Goal: Task Accomplishment & Management: Complete application form

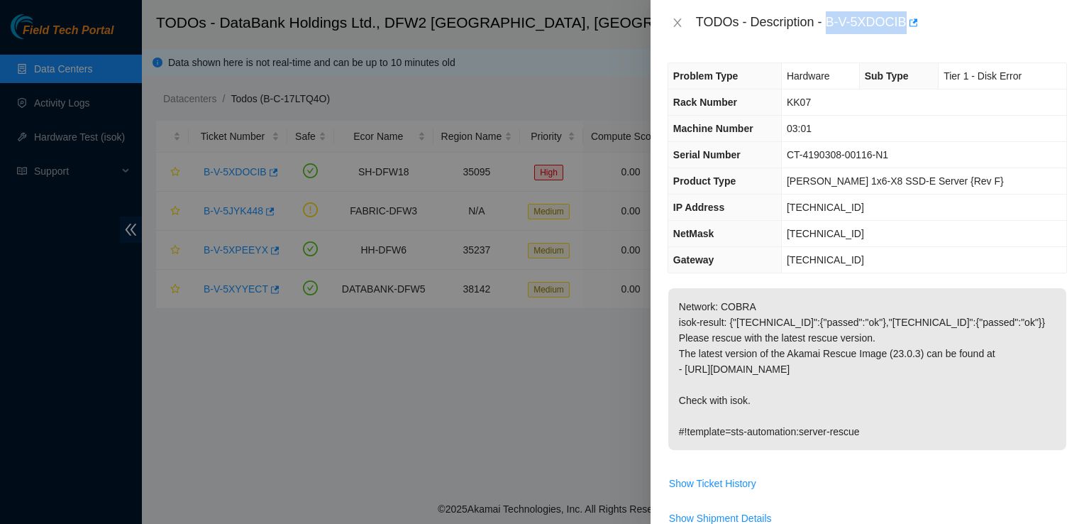
drag, startPoint x: 829, startPoint y: 22, endPoint x: 905, endPoint y: 27, distance: 76.8
click at [905, 27] on div "TODOs - Description - B-V-5XDOCIB" at bounding box center [881, 22] width 371 height 23
copy div "B-V-5XDOCIB"
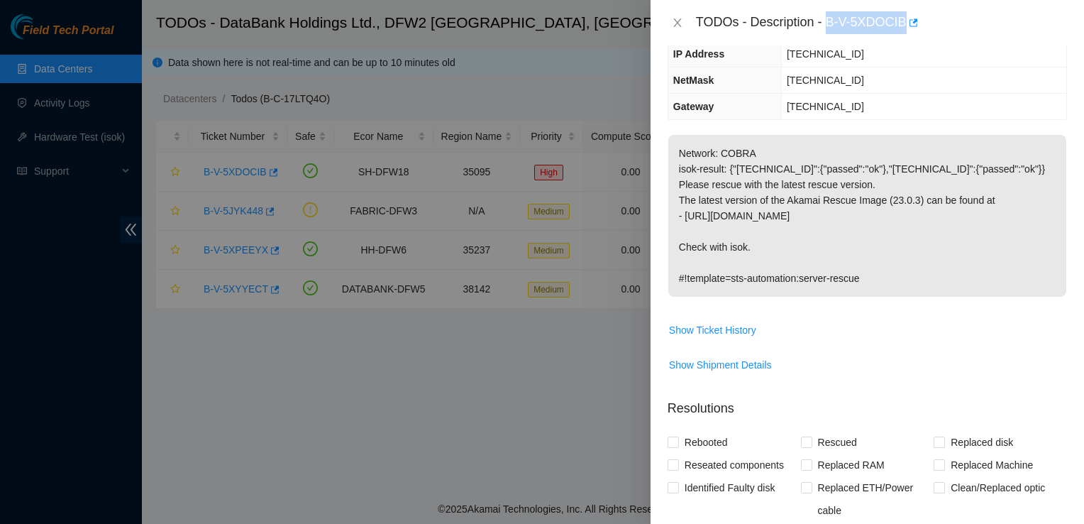
scroll to position [149, 0]
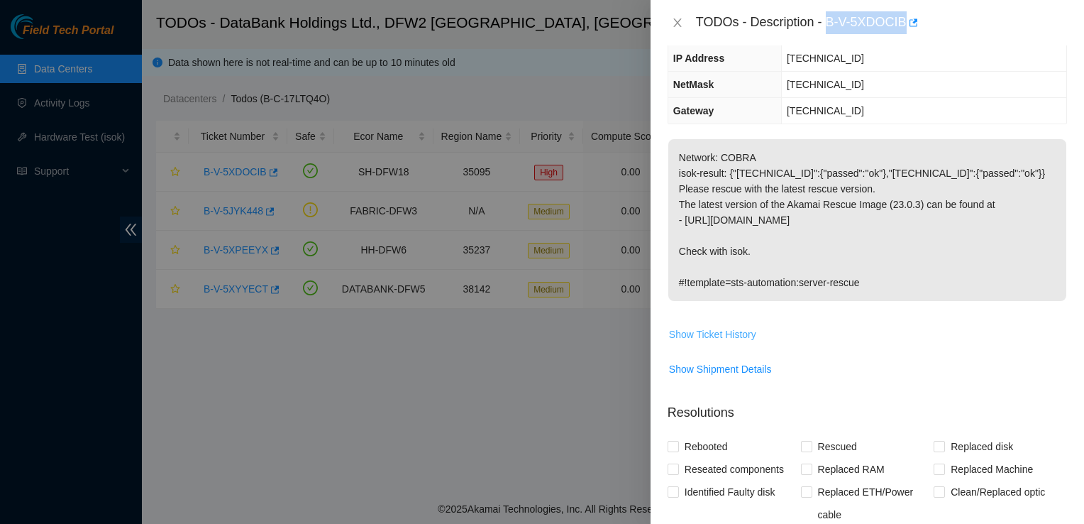
click at [735, 333] on span "Show Ticket History" at bounding box center [712, 334] width 87 height 16
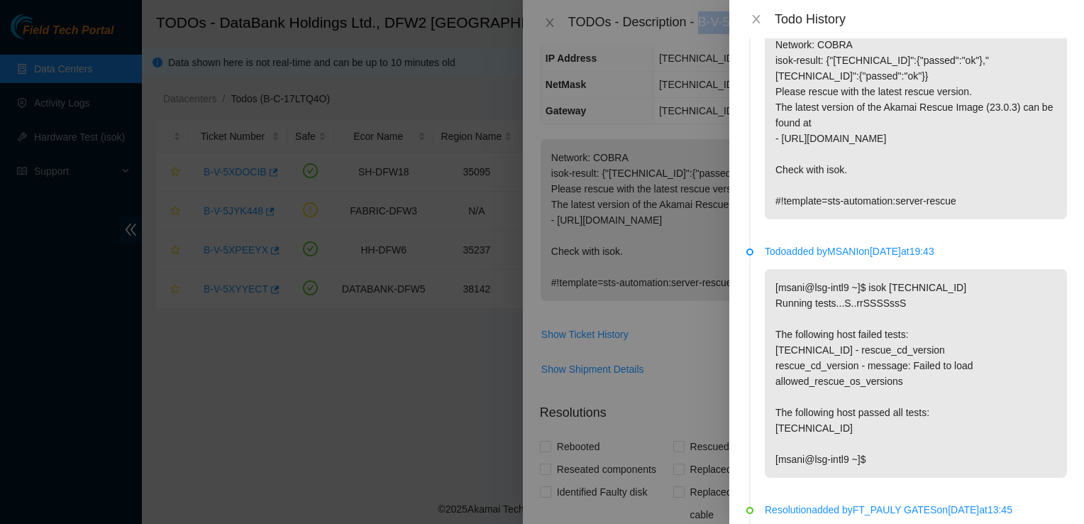
scroll to position [0, 0]
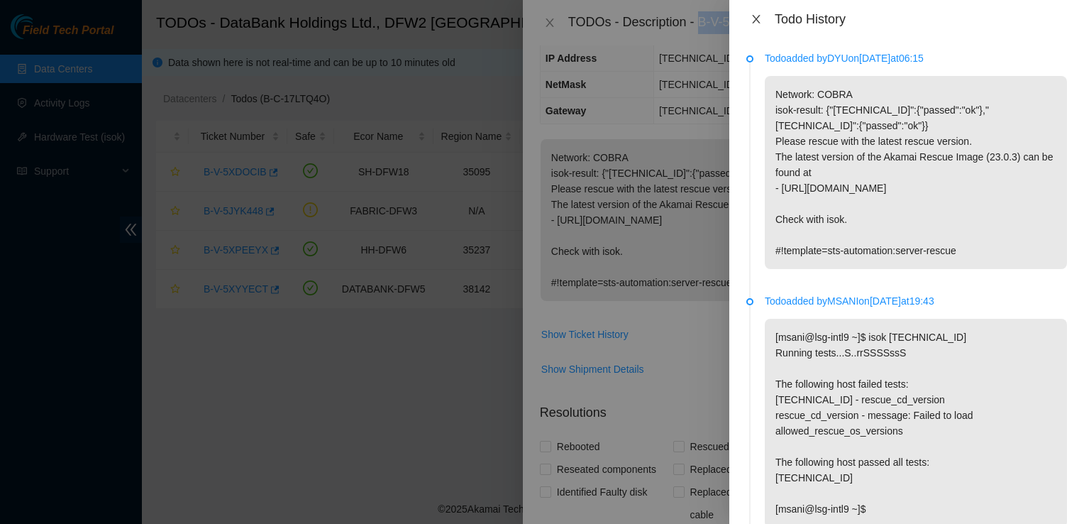
click at [761, 18] on icon "close" at bounding box center [755, 18] width 11 height 11
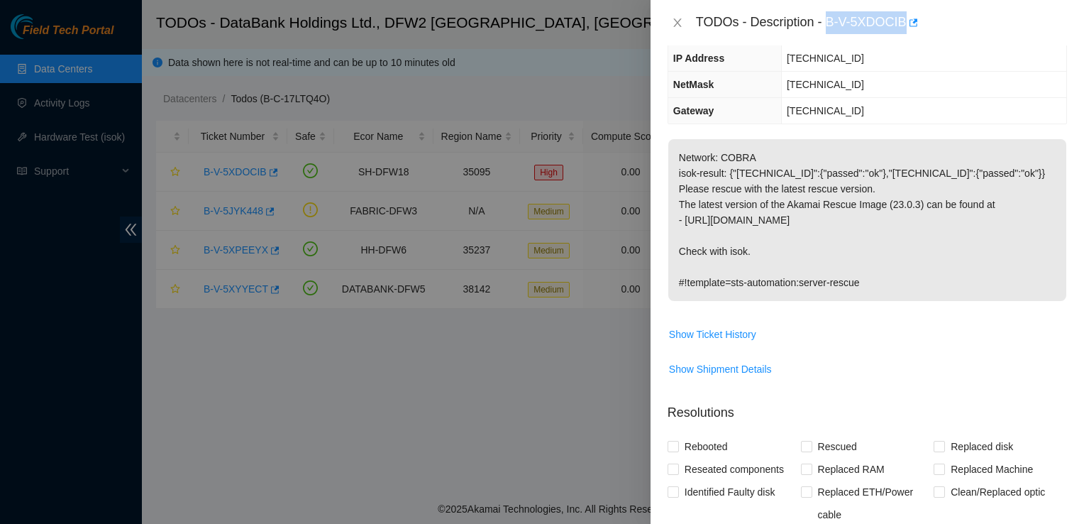
copy div "B-V-5XDOCIB"
click at [790, 319] on td "Network: COBRA isok-result: {"[TECHNICAL_ID]":{"passed":"ok"},"[TECHNICAL_ID]":…" at bounding box center [867, 230] width 399 height 184
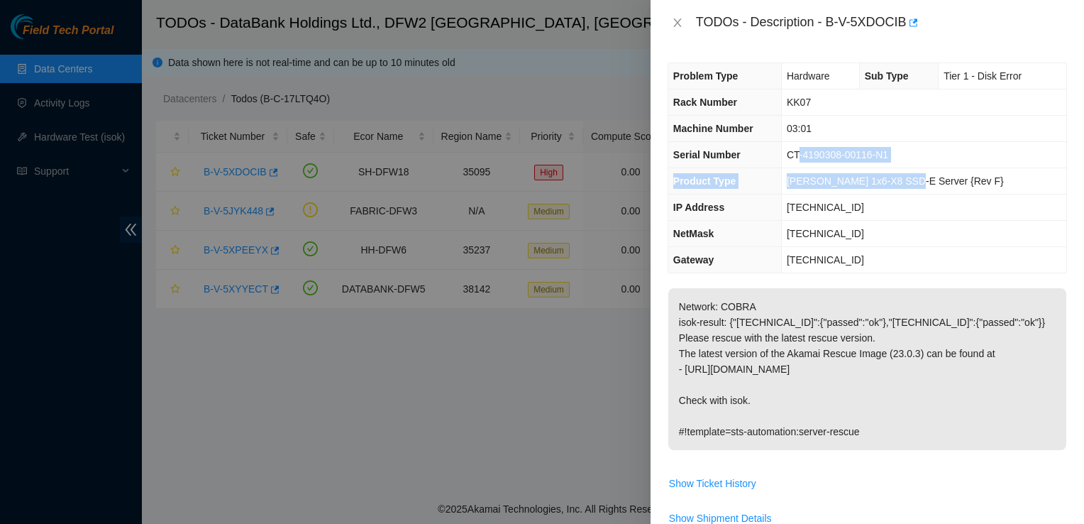
drag, startPoint x: 909, startPoint y: 177, endPoint x: 809, endPoint y: 166, distance: 100.6
click at [809, 166] on tbody "Problem Type Hardware Sub Type Tier 1 - Disk Error Rack Number KK07 Machine Num…" at bounding box center [867, 167] width 398 height 209
drag, startPoint x: 809, startPoint y: 166, endPoint x: 800, endPoint y: 180, distance: 16.9
click at [800, 180] on span "[PERSON_NAME] 1x6-X8 SSD-E Server {Rev F}" at bounding box center [895, 180] width 217 height 11
click at [794, 179] on td "[PERSON_NAME] 1x6-X8 SSD-E Server {Rev F}" at bounding box center [923, 181] width 285 height 26
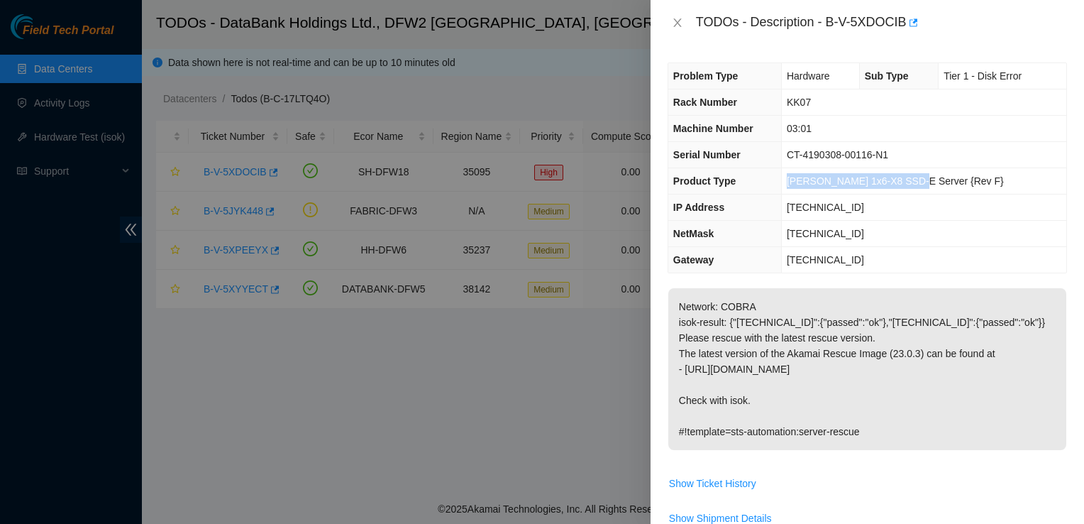
drag, startPoint x: 799, startPoint y: 179, endPoint x: 911, endPoint y: 169, distance: 112.5
click at [911, 169] on td "[PERSON_NAME] 1x6-X8 SSD-E Server {Rev F}" at bounding box center [923, 181] width 285 height 26
copy span "[PERSON_NAME] 1x6-X8 SSD-E Server"
click at [604, 73] on div at bounding box center [542, 262] width 1084 height 524
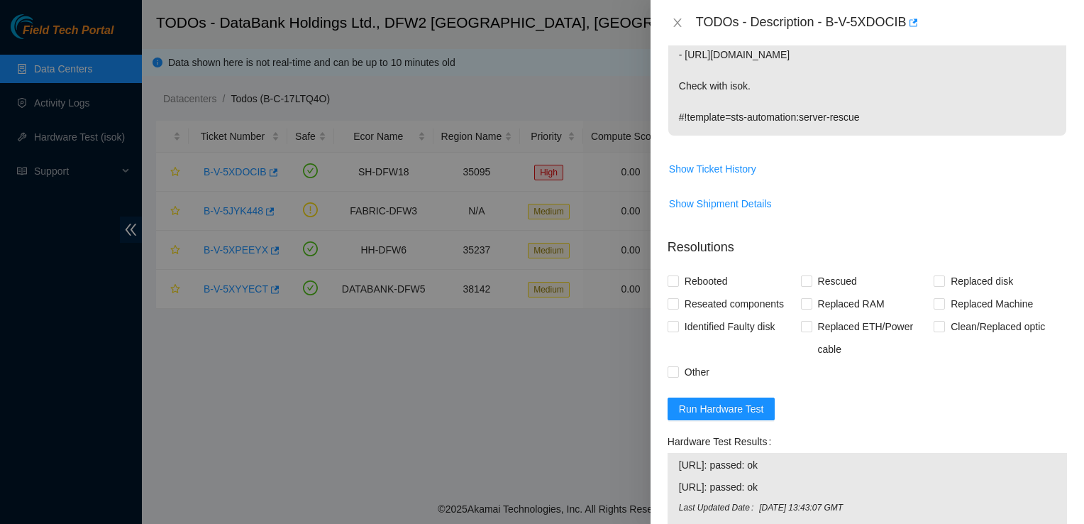
scroll to position [323, 0]
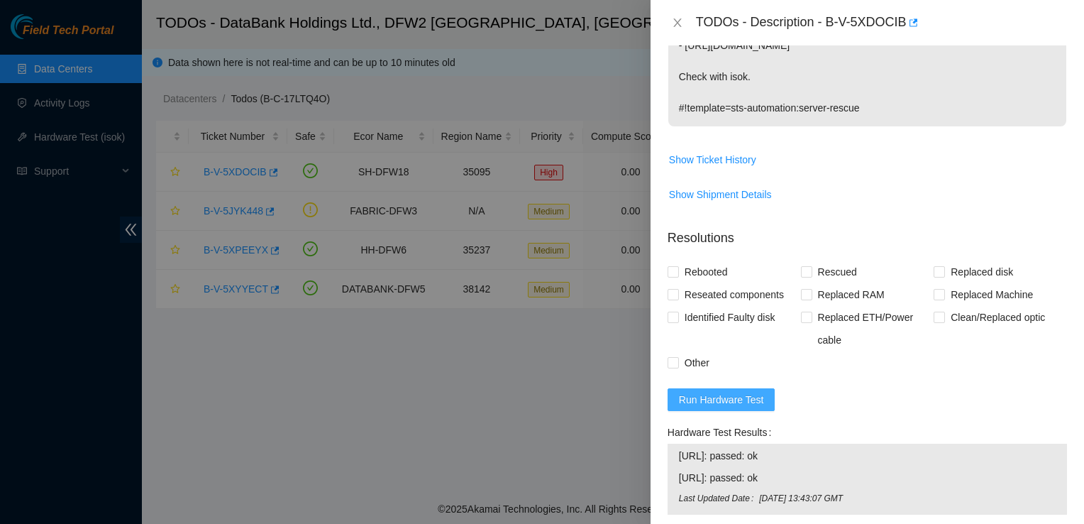
click at [757, 392] on span "Run Hardware Test" at bounding box center [721, 400] width 85 height 16
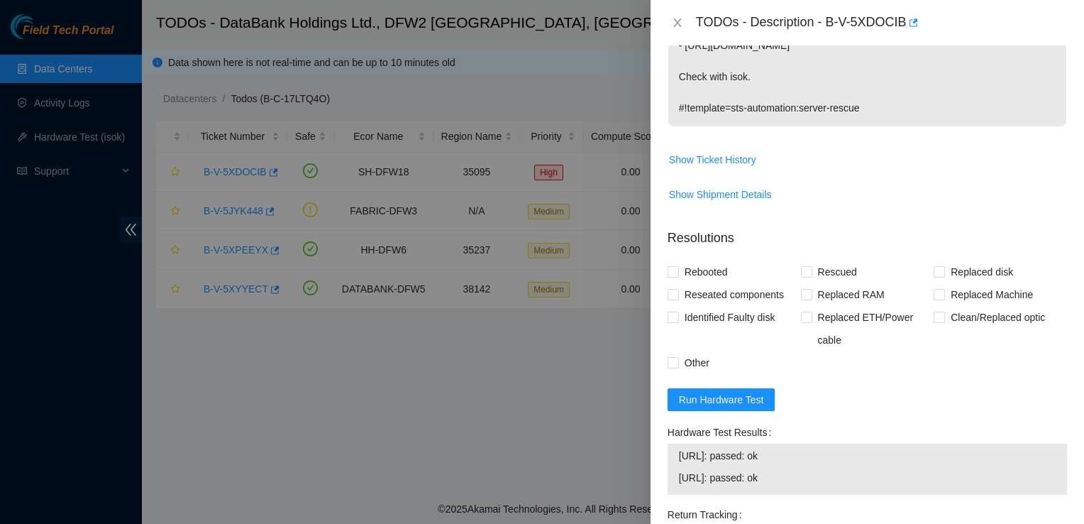
click at [802, 408] on form "Resolutions Rebooted Rescued Replaced disk Reseated components Replaced RAM Rep…" at bounding box center [867, 462] width 399 height 490
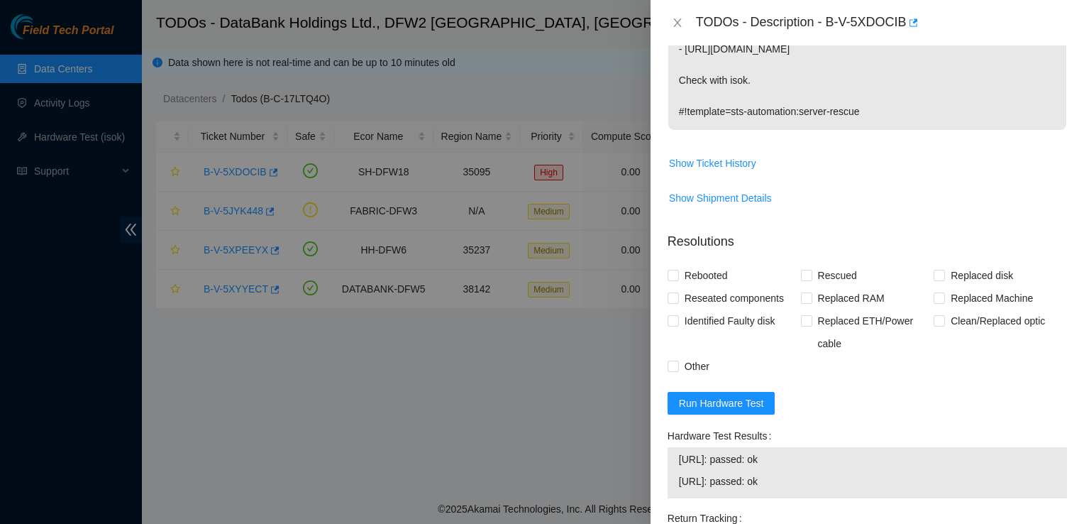
scroll to position [315, 0]
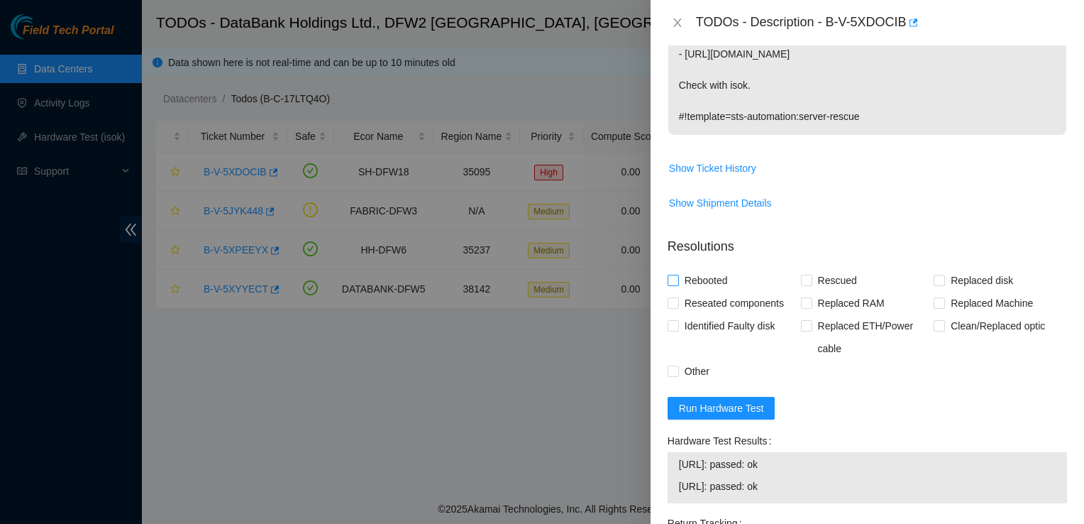
click at [694, 277] on span "Rebooted" at bounding box center [706, 280] width 55 height 23
click at [677, 277] on input "Rebooted" at bounding box center [673, 280] width 10 height 10
checkbox input "true"
click at [833, 286] on span "Rescued" at bounding box center [837, 280] width 50 height 23
click at [811, 284] on input "Rescued" at bounding box center [806, 280] width 10 height 10
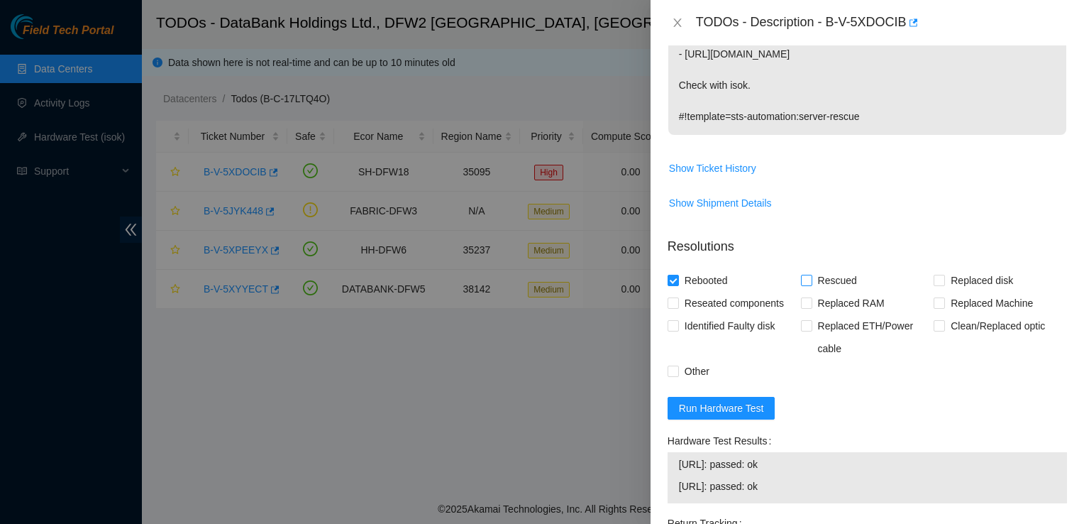
checkbox input "true"
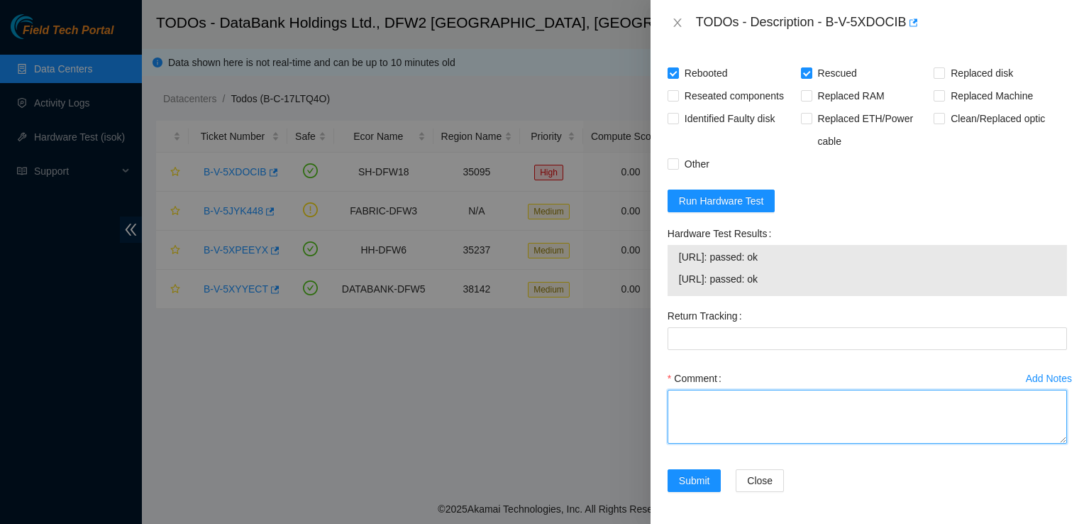
click at [739, 403] on textarea "Comment" at bounding box center [867, 416] width 399 height 54
paste textarea "Safely reboot machine for rescue, [PERSON_NAME] 1x6-X8 SSD-E Server is not taki…"
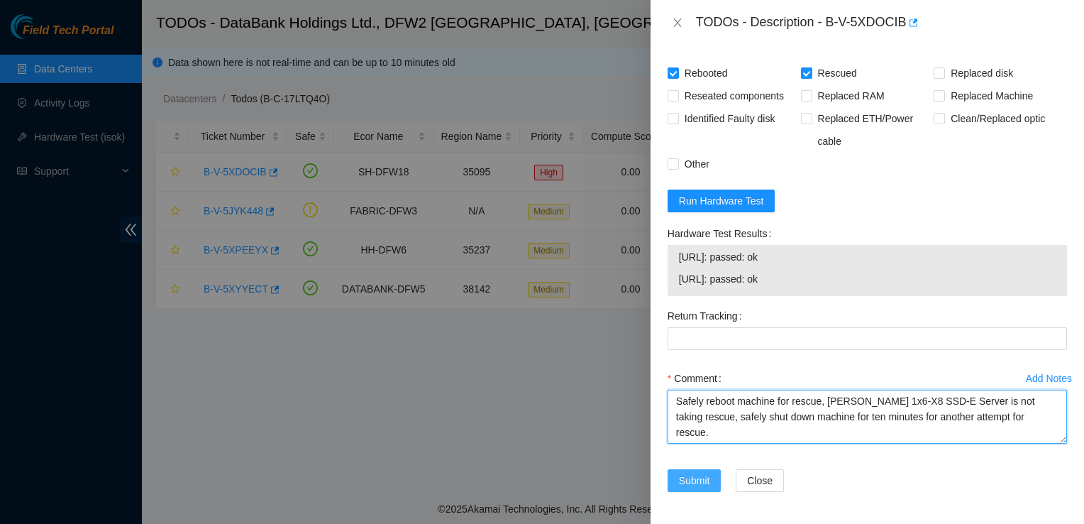
type textarea "Safely reboot machine for rescue, [PERSON_NAME] 1x6-X8 SSD-E Server is not taki…"
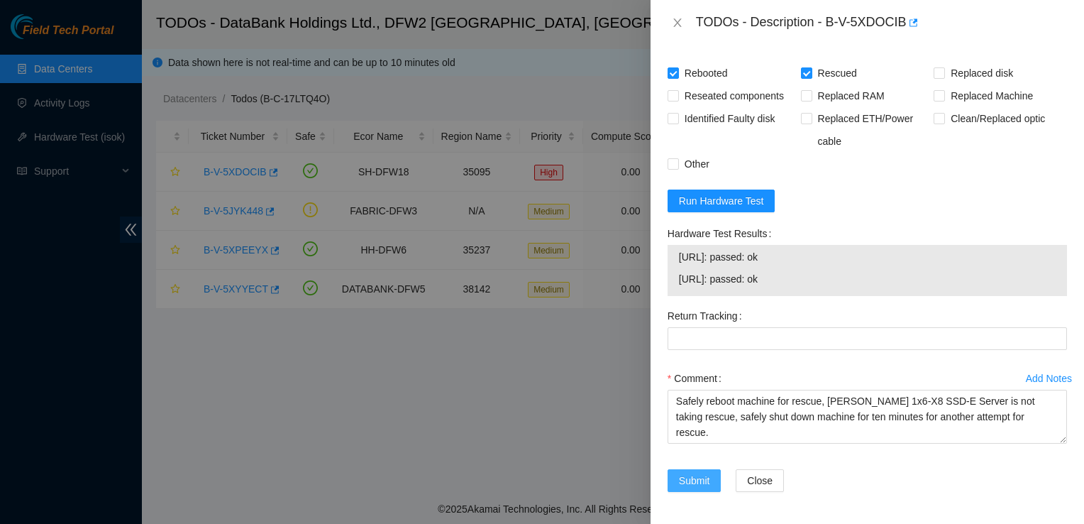
click at [699, 472] on span "Submit" at bounding box center [694, 480] width 31 height 16
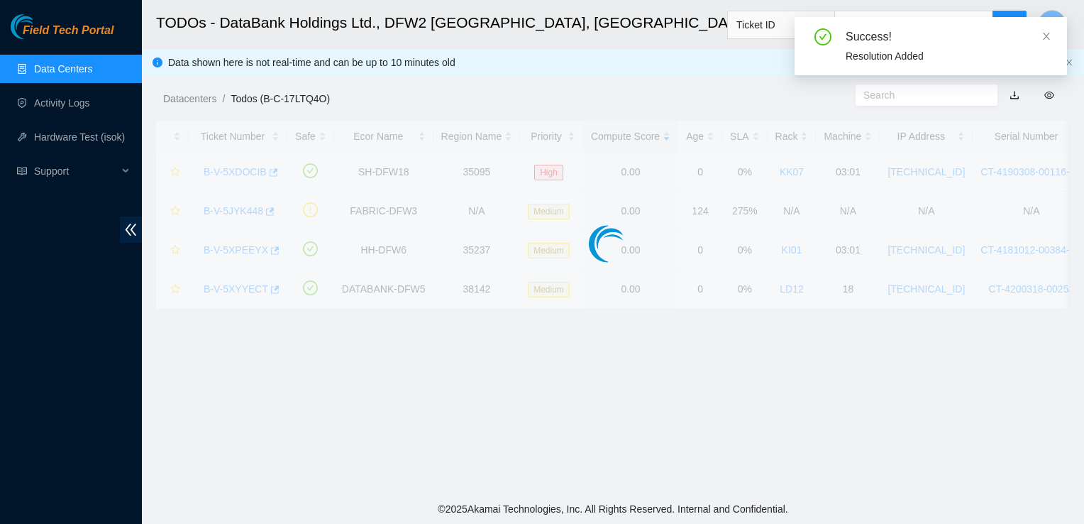
scroll to position [403, 0]
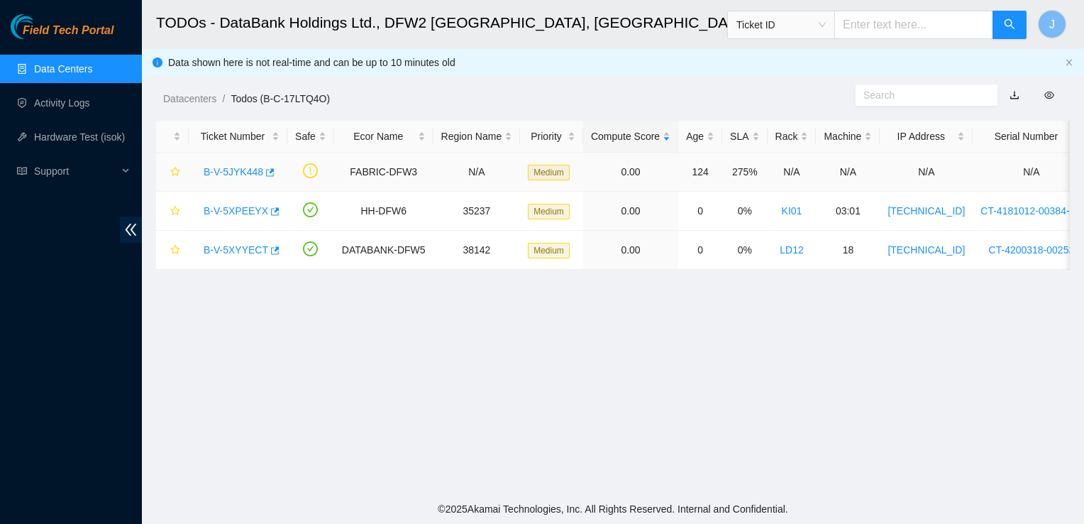
click at [233, 169] on link "B-V-5JYK448" at bounding box center [234, 171] width 60 height 11
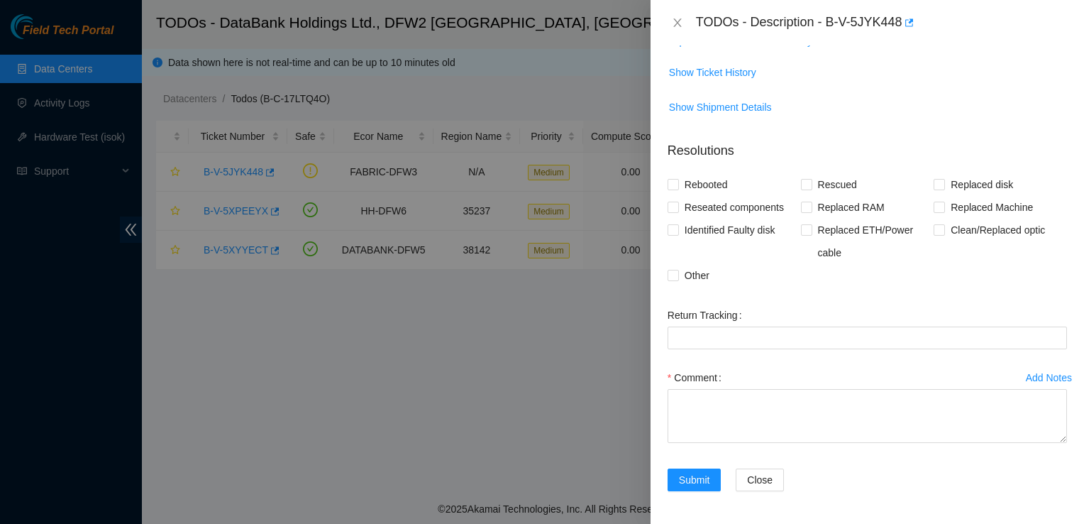
scroll to position [0, 0]
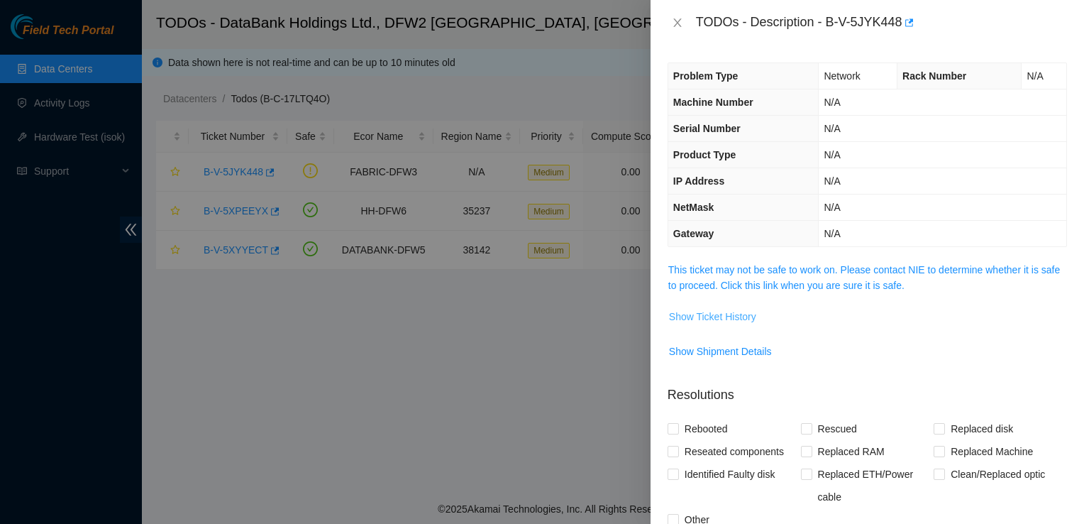
click at [727, 320] on span "Show Ticket History" at bounding box center [712, 317] width 87 height 16
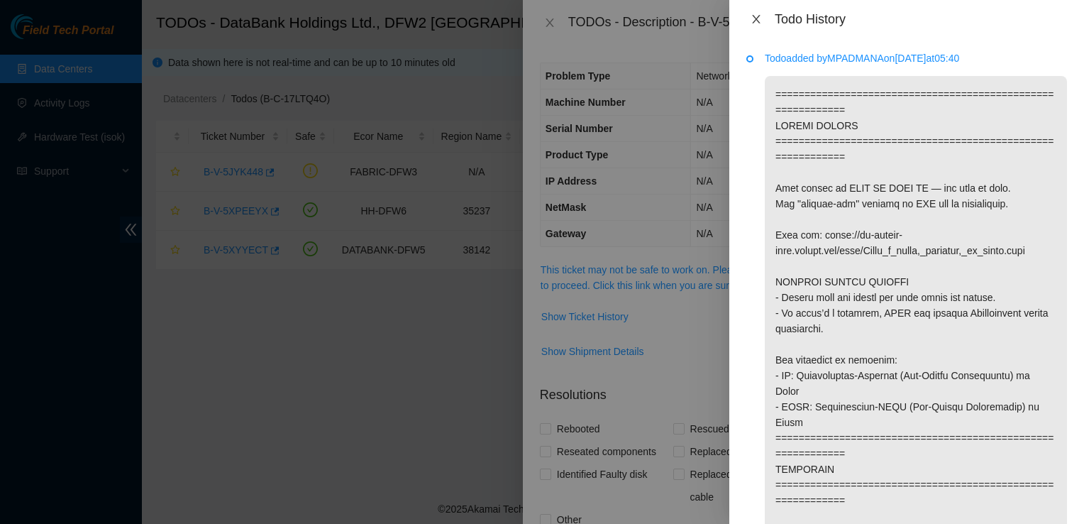
click at [758, 21] on icon "close" at bounding box center [756, 19] width 8 height 9
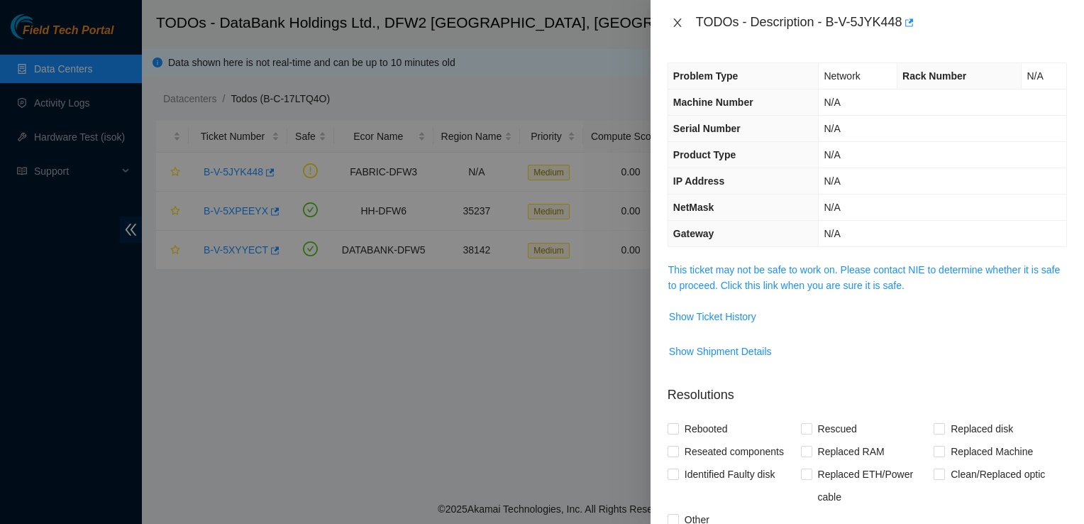
click at [680, 18] on icon "close" at bounding box center [677, 22] width 11 height 11
